Goal: Information Seeking & Learning: Learn about a topic

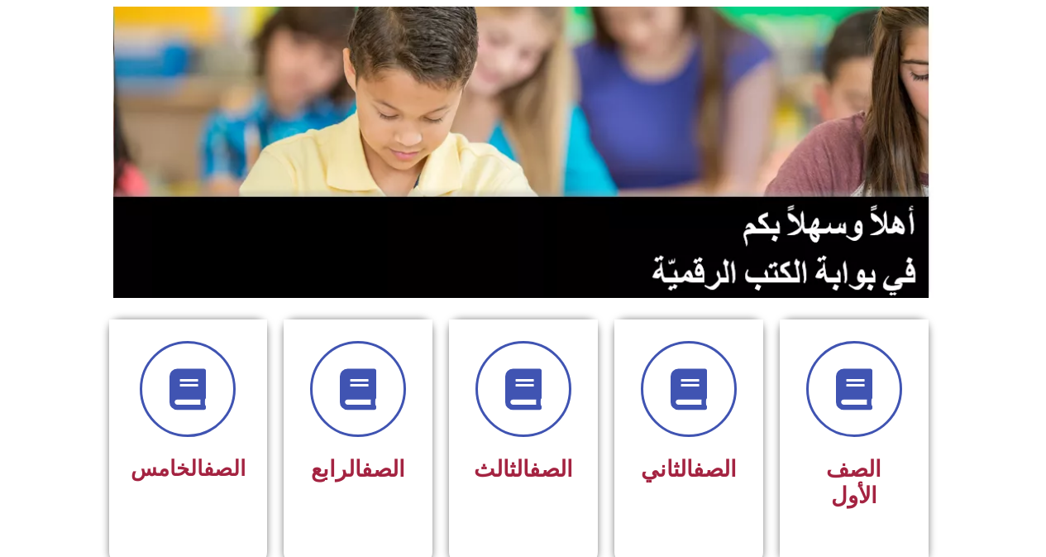
scroll to position [248, 0]
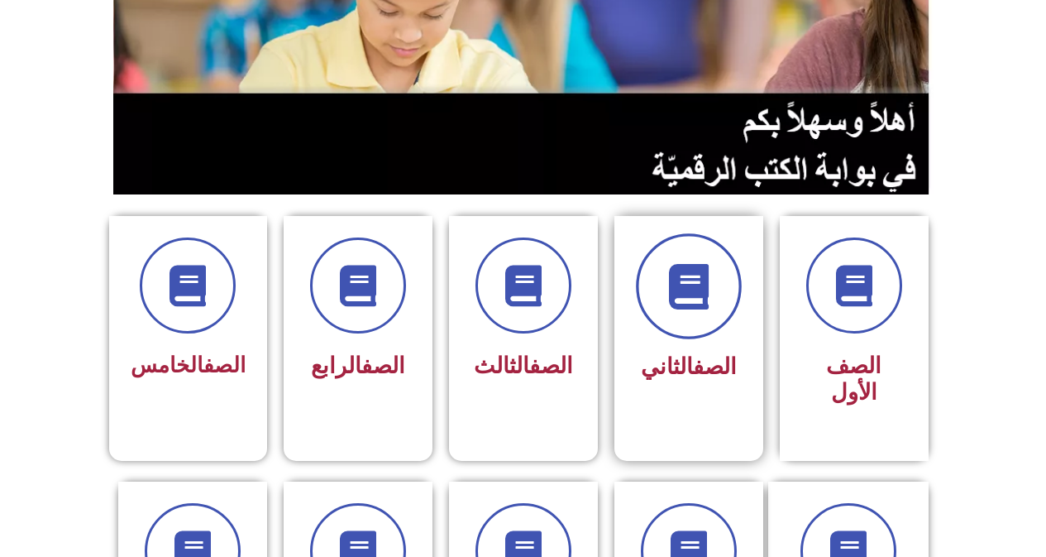
click at [648, 298] on span at bounding box center [689, 286] width 106 height 106
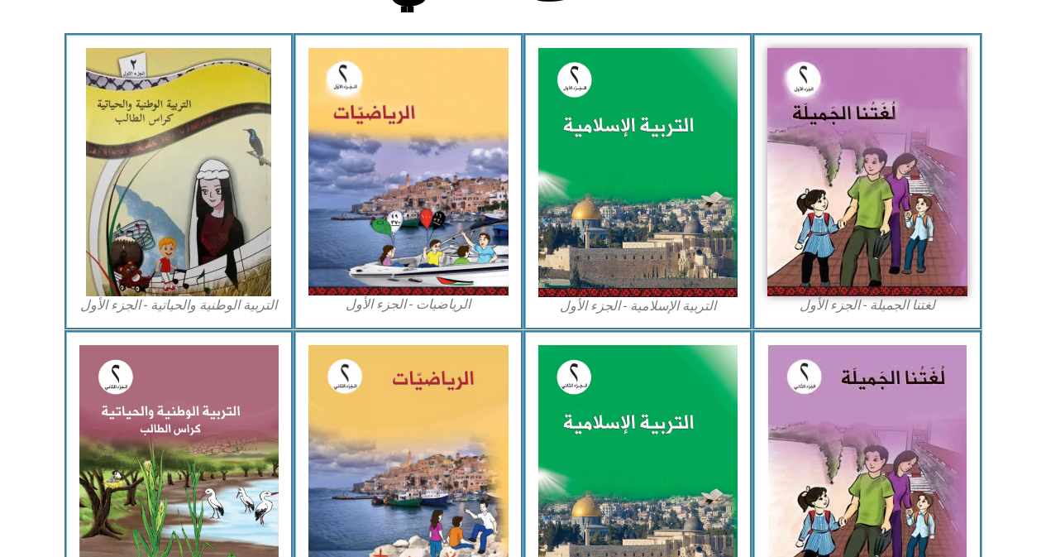
scroll to position [387, 0]
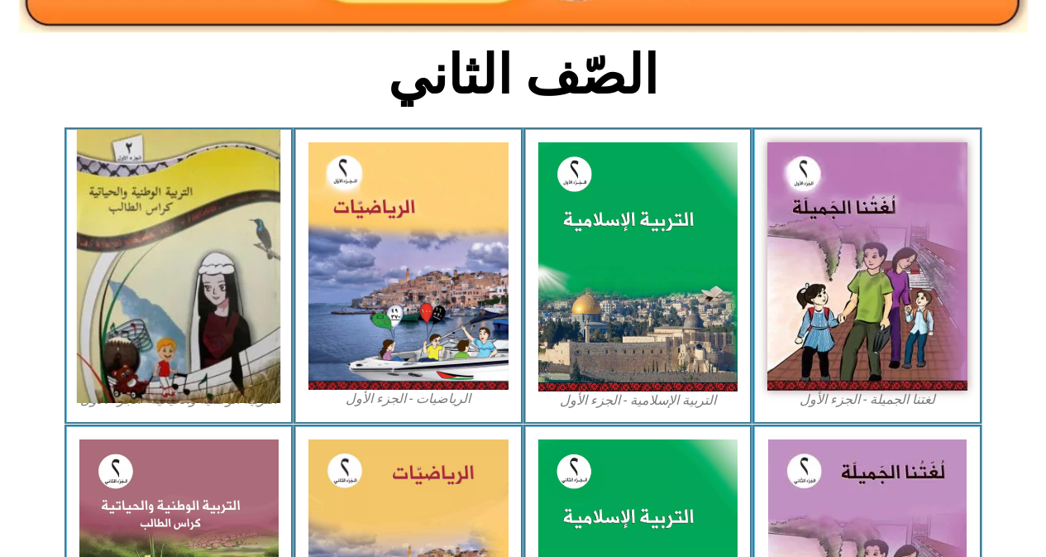
click at [124, 211] on img at bounding box center [178, 266] width 203 height 273
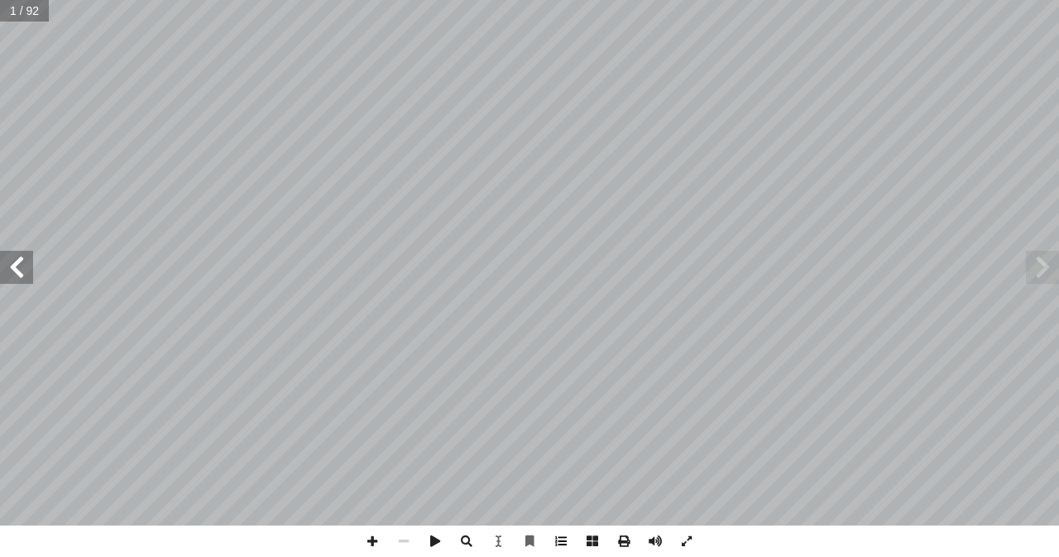
click at [558, 533] on span at bounding box center [560, 540] width 31 height 31
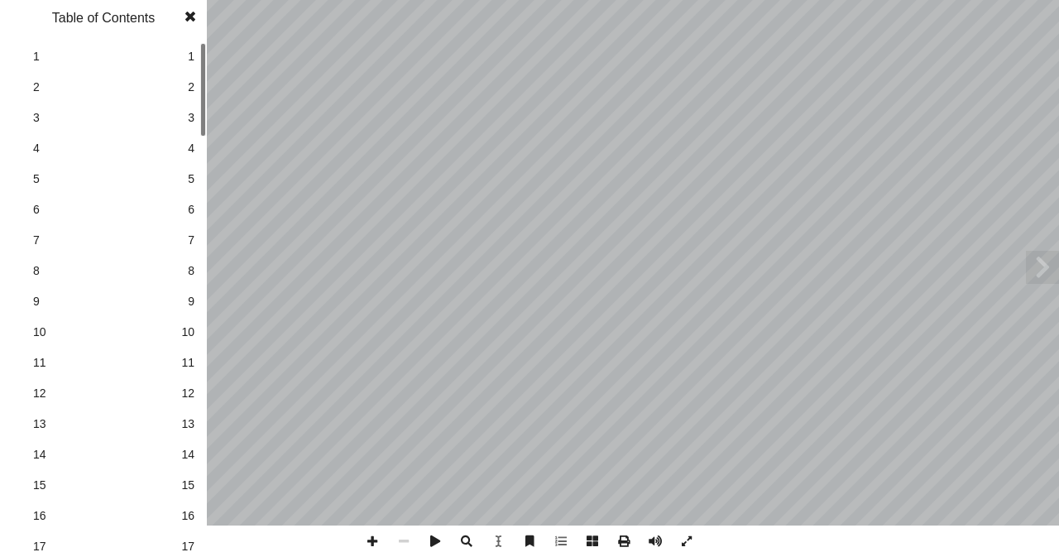
click at [189, 274] on span "8" at bounding box center [191, 270] width 7 height 17
click at [183, 17] on span at bounding box center [190, 16] width 30 height 33
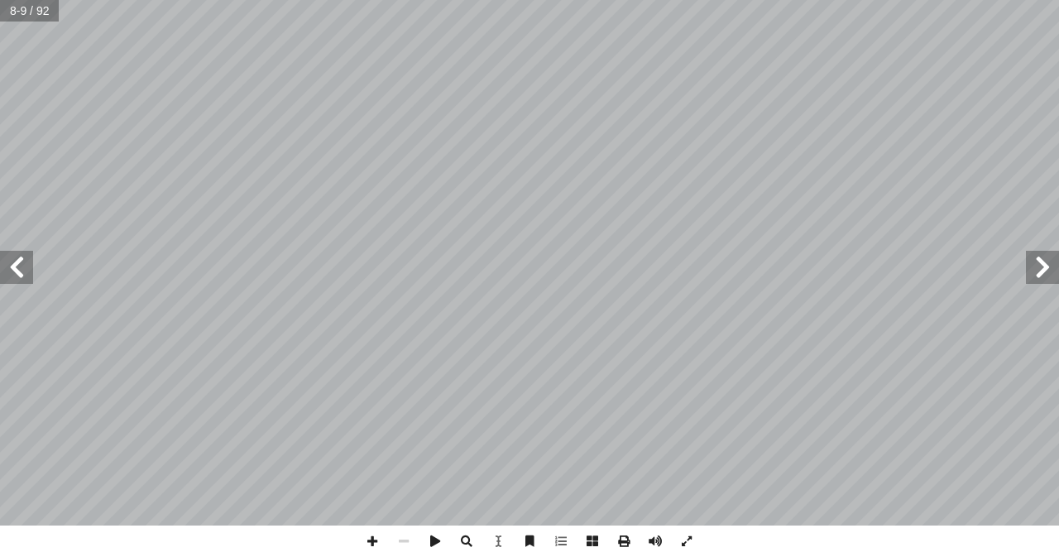
click at [1058, 109] on html "الصفحة الرئيسية الصف الأول الصف الثاني الصف الثالث الصف الرابع الصف الخامس الصف…" at bounding box center [529, 54] width 1059 height 109
click at [9, 270] on span at bounding box center [16, 267] width 33 height 33
click at [1042, 265] on span at bounding box center [1042, 267] width 33 height 33
click at [21, 265] on span at bounding box center [16, 267] width 33 height 33
click at [21, 271] on span at bounding box center [16, 267] width 33 height 33
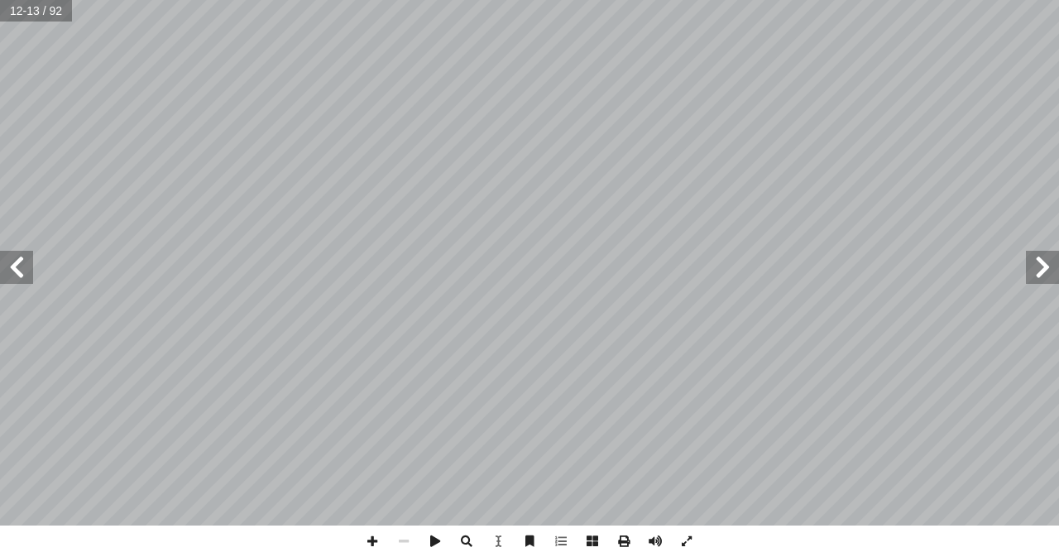
click at [1034, 261] on span at bounding box center [1042, 267] width 33 height 33
click at [1041, 265] on span at bounding box center [1042, 267] width 33 height 33
click at [1046, 271] on span at bounding box center [1042, 267] width 33 height 33
click at [10, 263] on span at bounding box center [16, 267] width 33 height 33
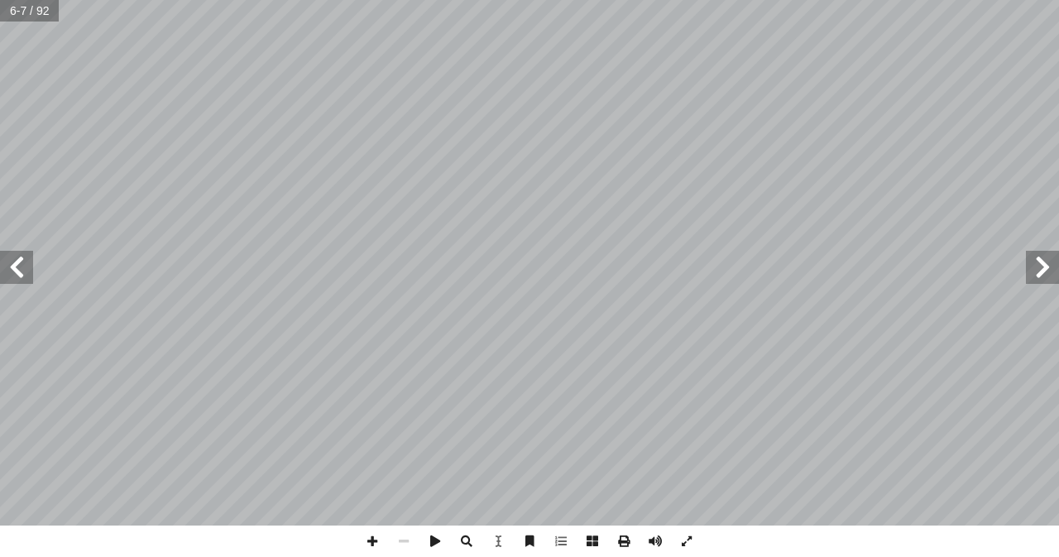
click at [13, 264] on span at bounding box center [16, 267] width 33 height 33
click at [21, 258] on span at bounding box center [16, 267] width 33 height 33
click at [1058, 270] on div "٨ لادي ِ ب ُ م ُ س ْ ر أ ا اني: ّ الث ُ رس ّ الد ها: ُ ق ِ ص ْ ل أ � َ ني) و َ …" at bounding box center [529, 262] width 1059 height 525
click at [1058, 258] on span at bounding box center [1042, 267] width 33 height 33
